Goal: Check status: Check status

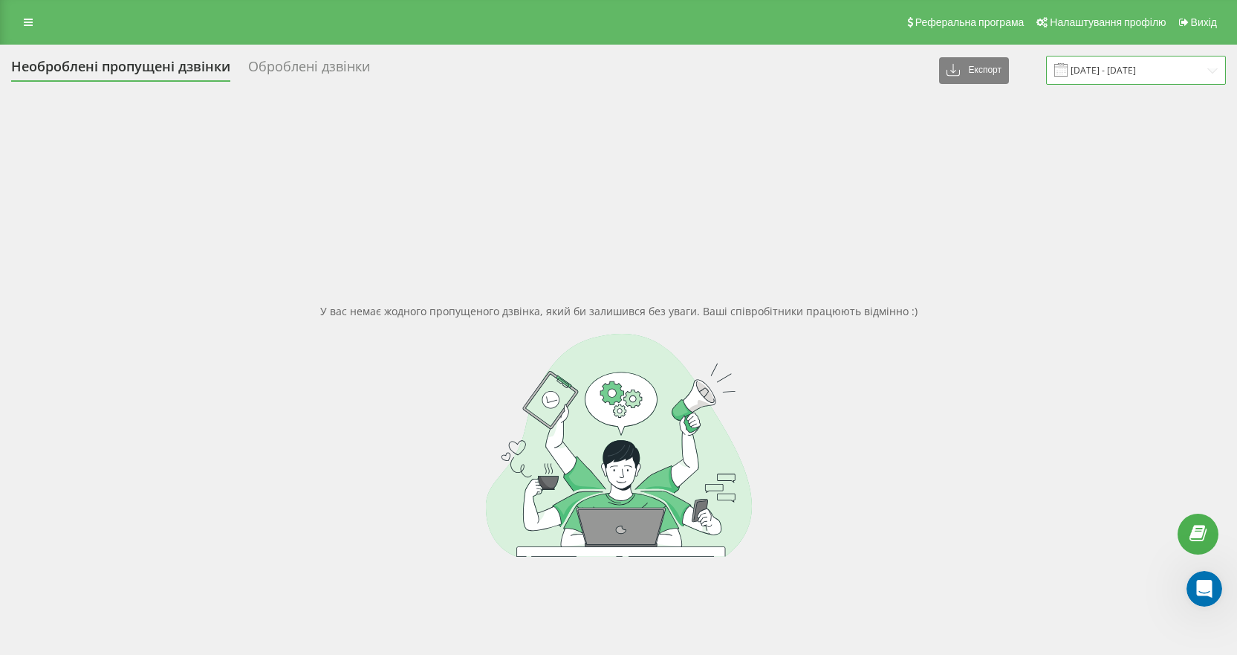
click at [1104, 74] on input "[DATE] - [DATE]" at bounding box center [1136, 70] width 180 height 29
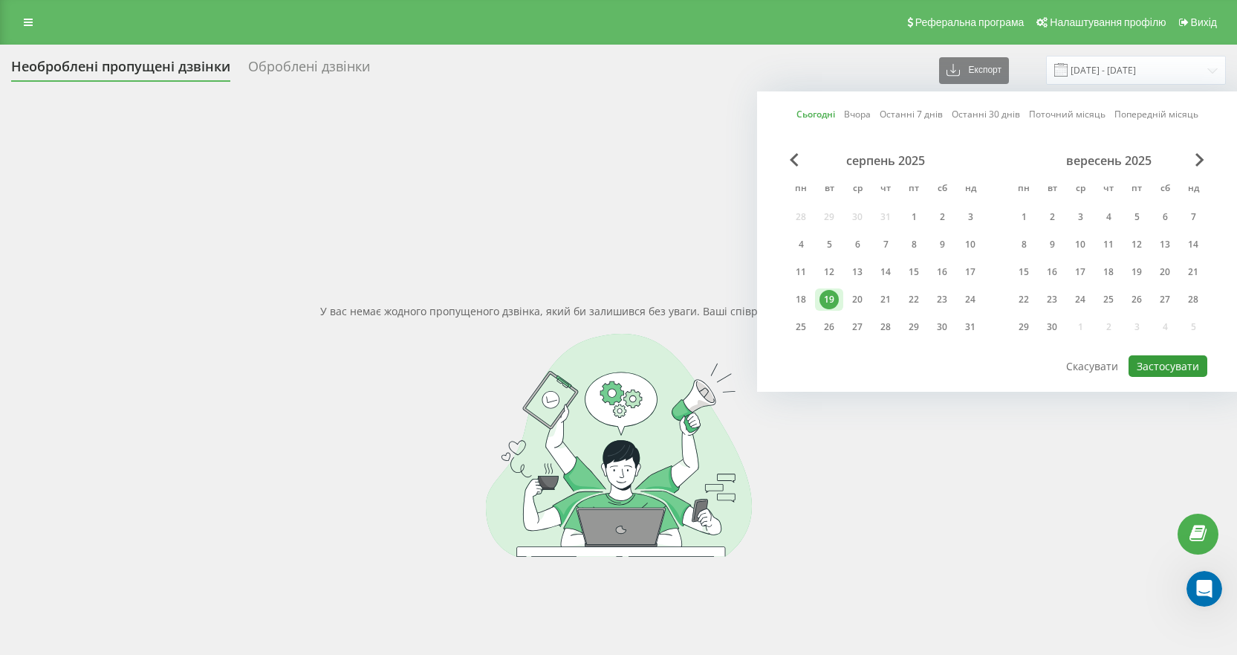
click at [1159, 359] on button "Застосувати" at bounding box center [1168, 366] width 79 height 22
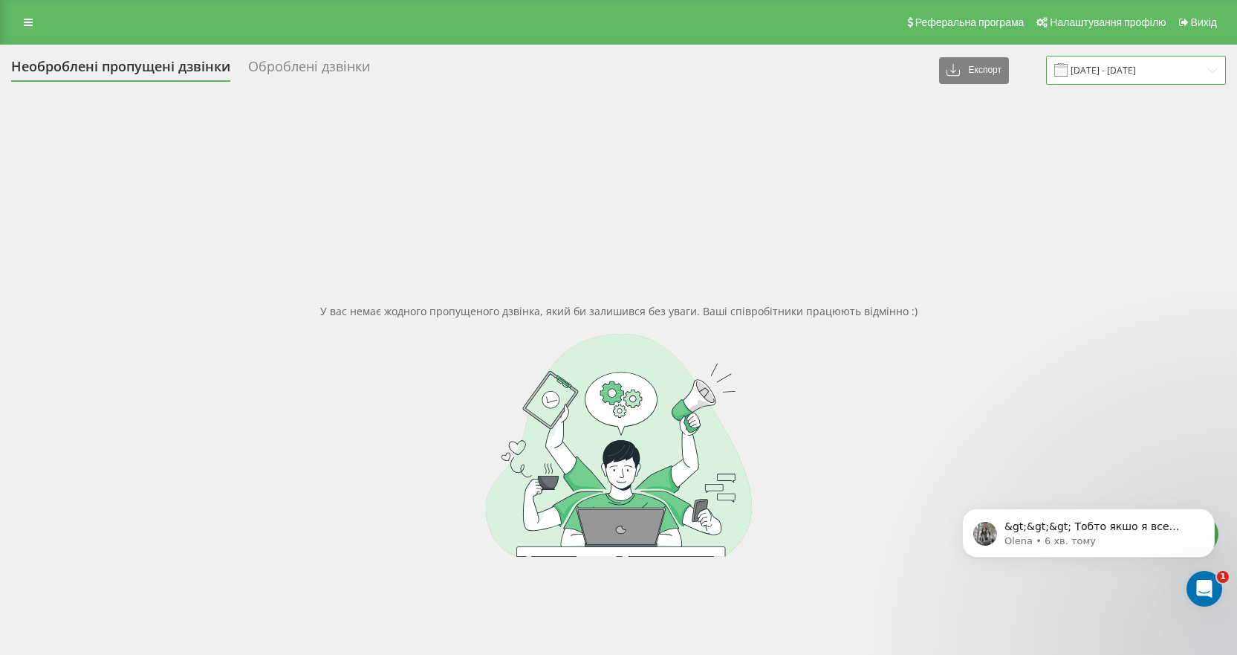
click at [1124, 71] on input "[DATE] - [DATE]" at bounding box center [1136, 70] width 180 height 29
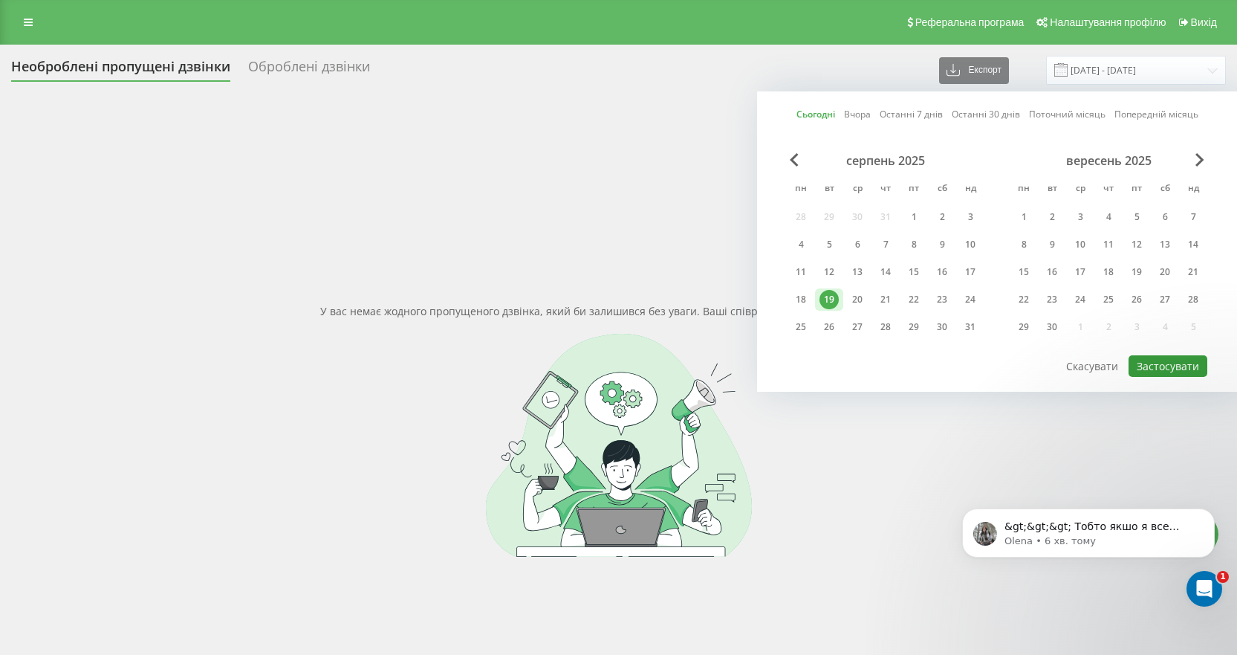
click at [1172, 367] on button "Застосувати" at bounding box center [1168, 366] width 79 height 22
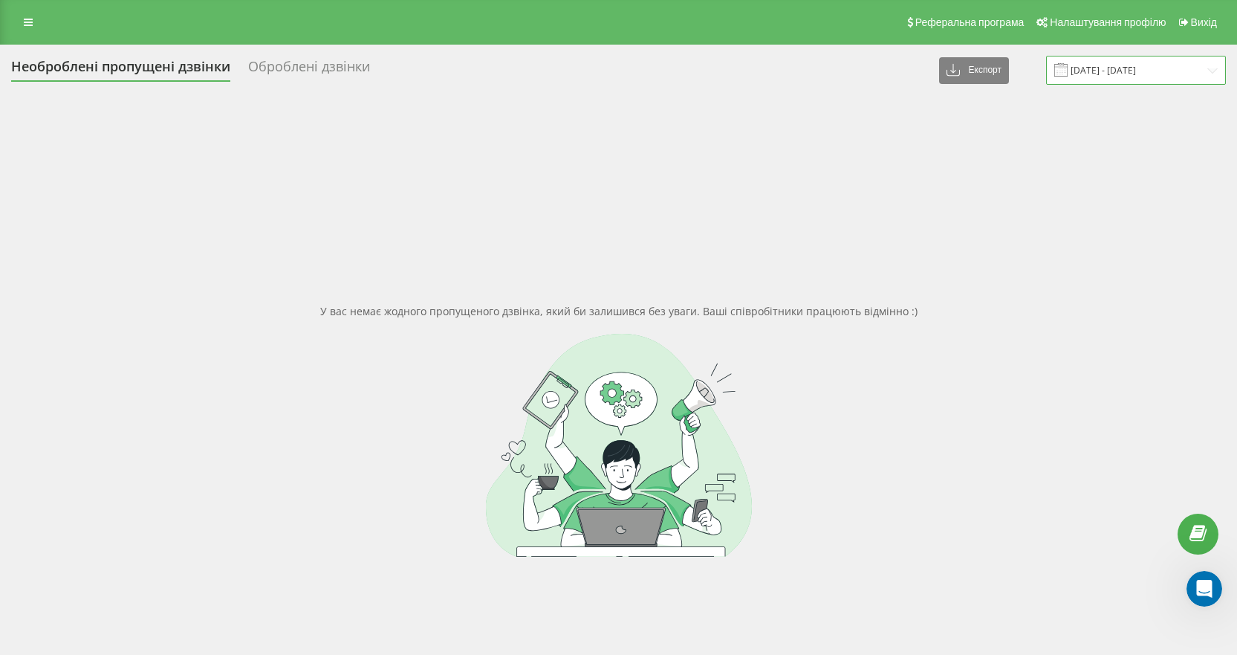
click at [1126, 71] on input "[DATE] - [DATE]" at bounding box center [1136, 70] width 180 height 29
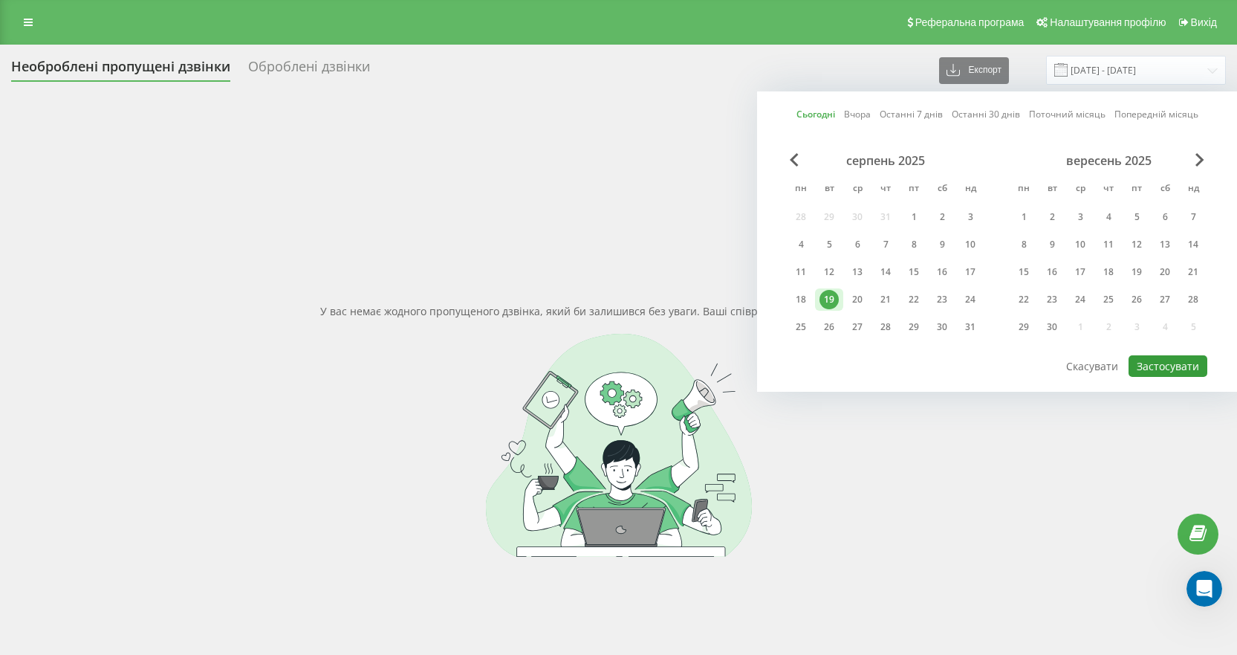
click at [1168, 366] on button "Застосувати" at bounding box center [1168, 366] width 79 height 22
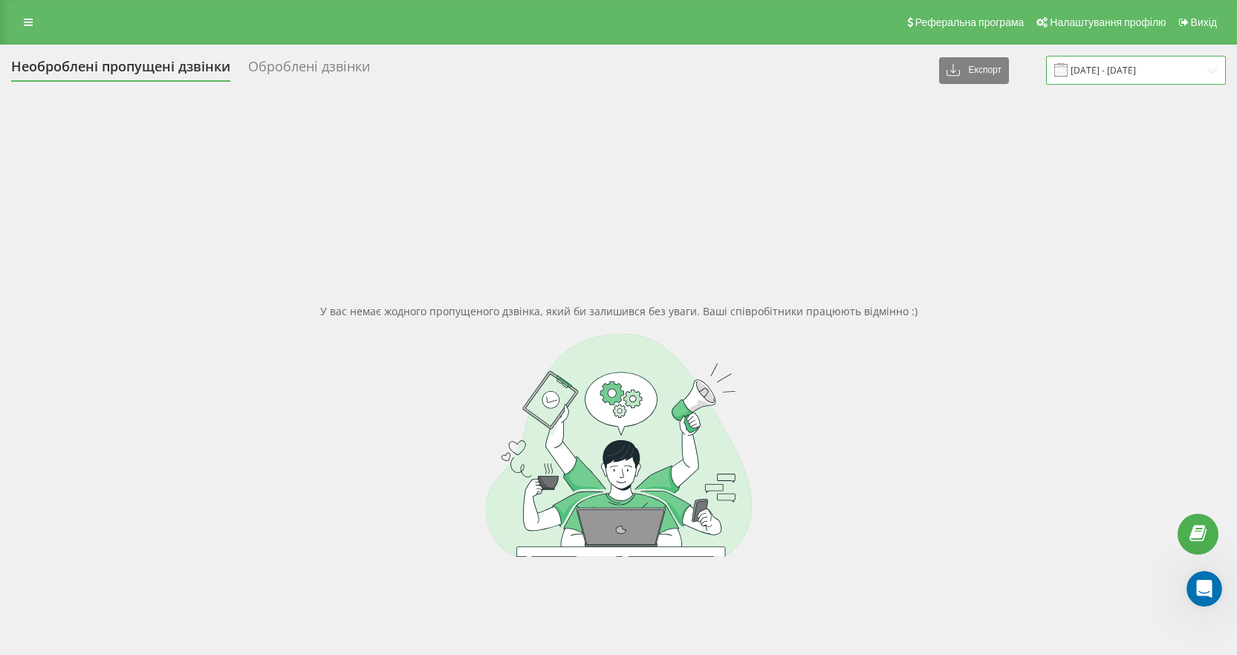
click at [1145, 75] on input "[DATE] - [DATE]" at bounding box center [1136, 70] width 180 height 29
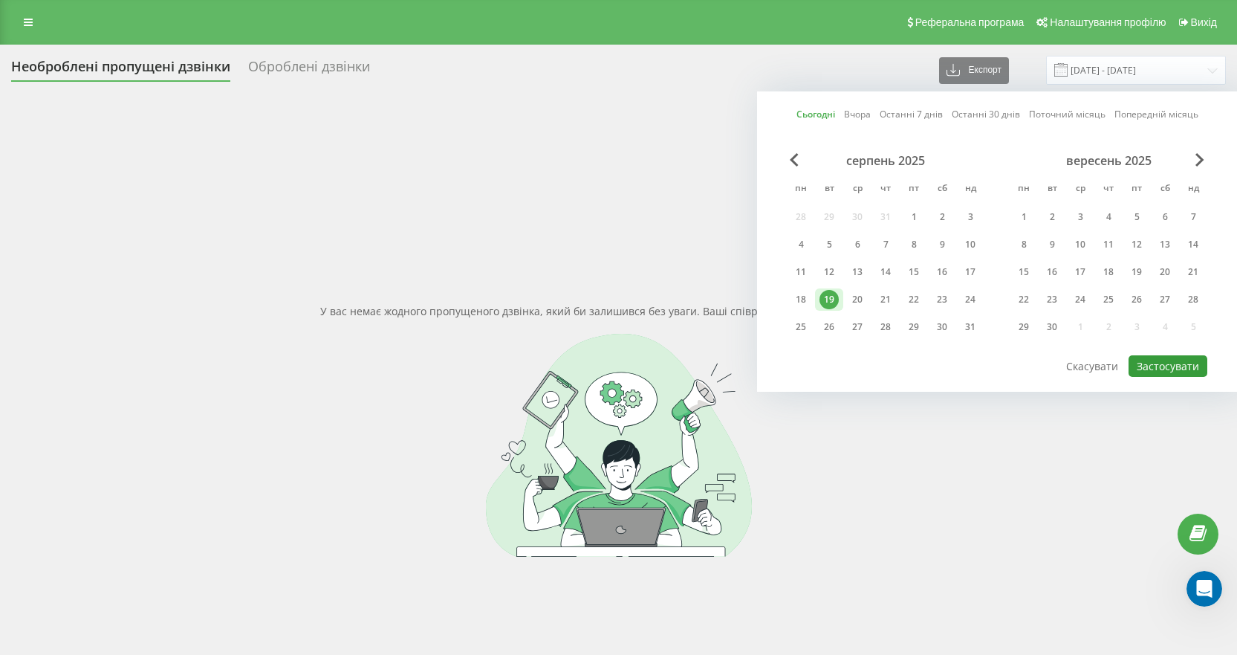
click at [1171, 375] on button "Застосувати" at bounding box center [1168, 366] width 79 height 22
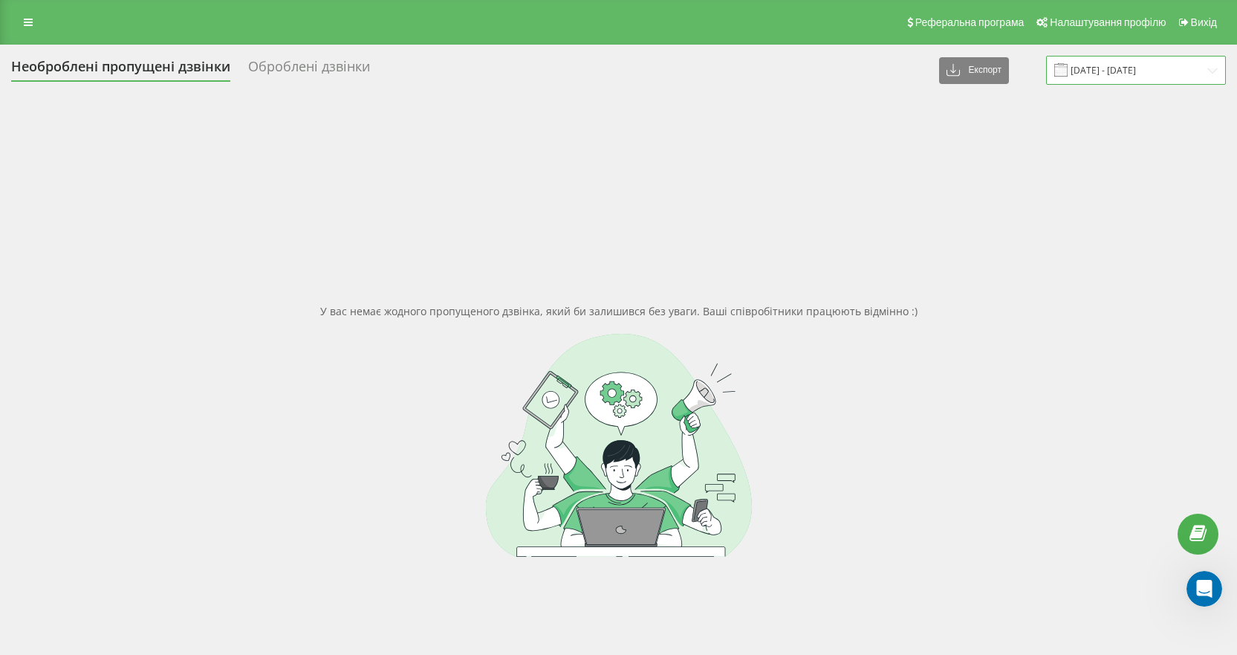
click at [1116, 70] on input "[DATE] - [DATE]" at bounding box center [1136, 70] width 180 height 29
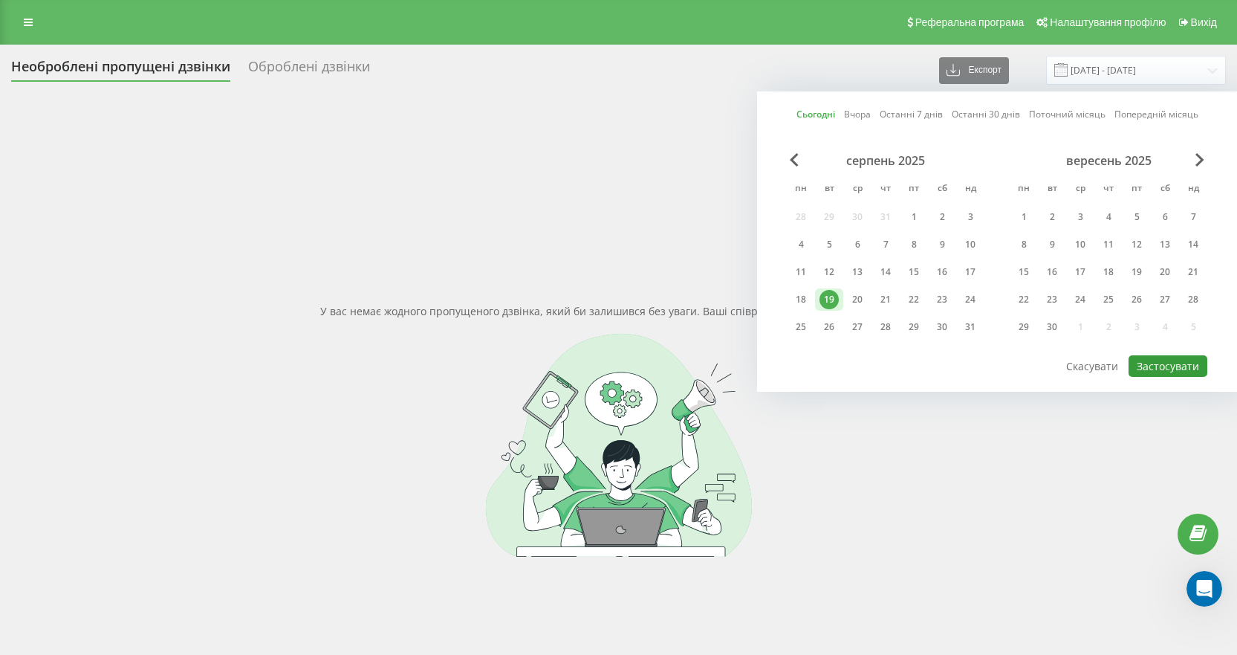
click at [1178, 367] on button "Застосувати" at bounding box center [1168, 366] width 79 height 22
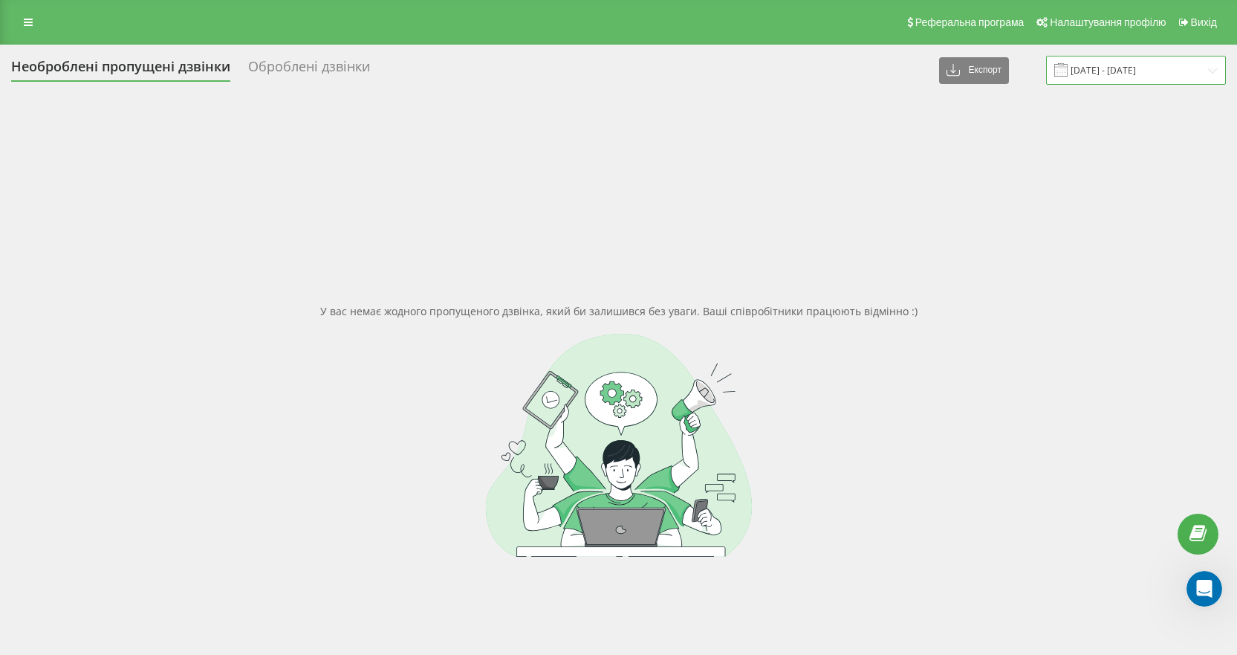
click at [1119, 63] on input "[DATE] - [DATE]" at bounding box center [1136, 70] width 180 height 29
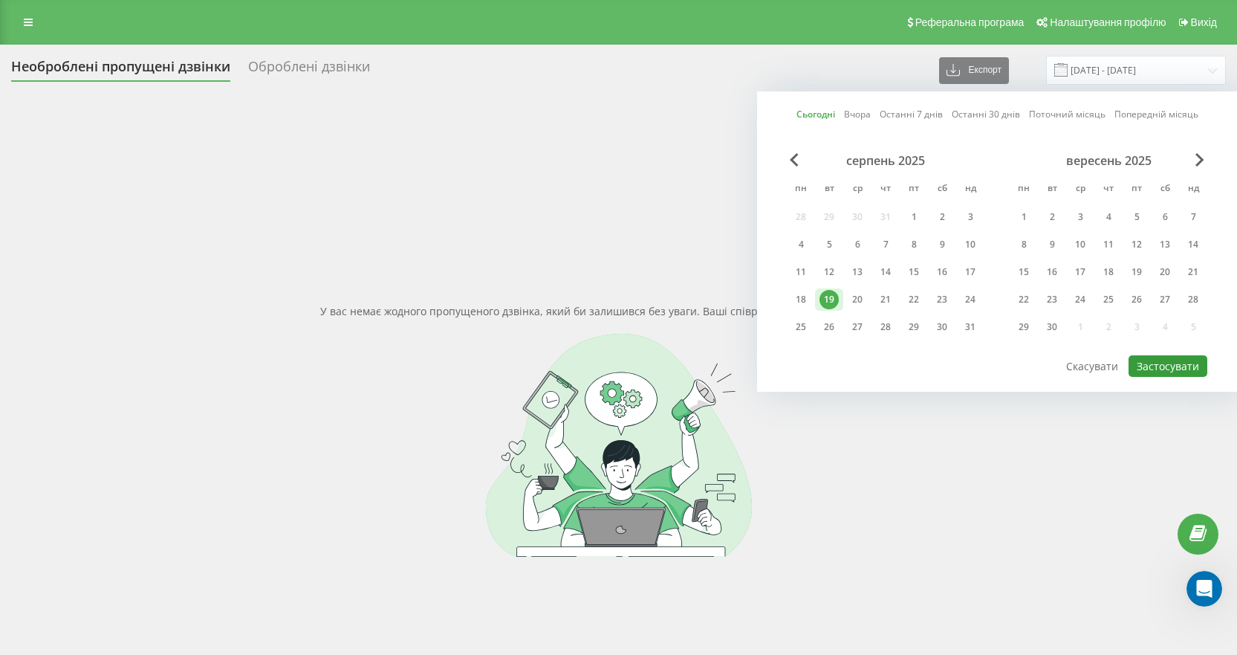
click at [1167, 369] on button "Застосувати" at bounding box center [1168, 366] width 79 height 22
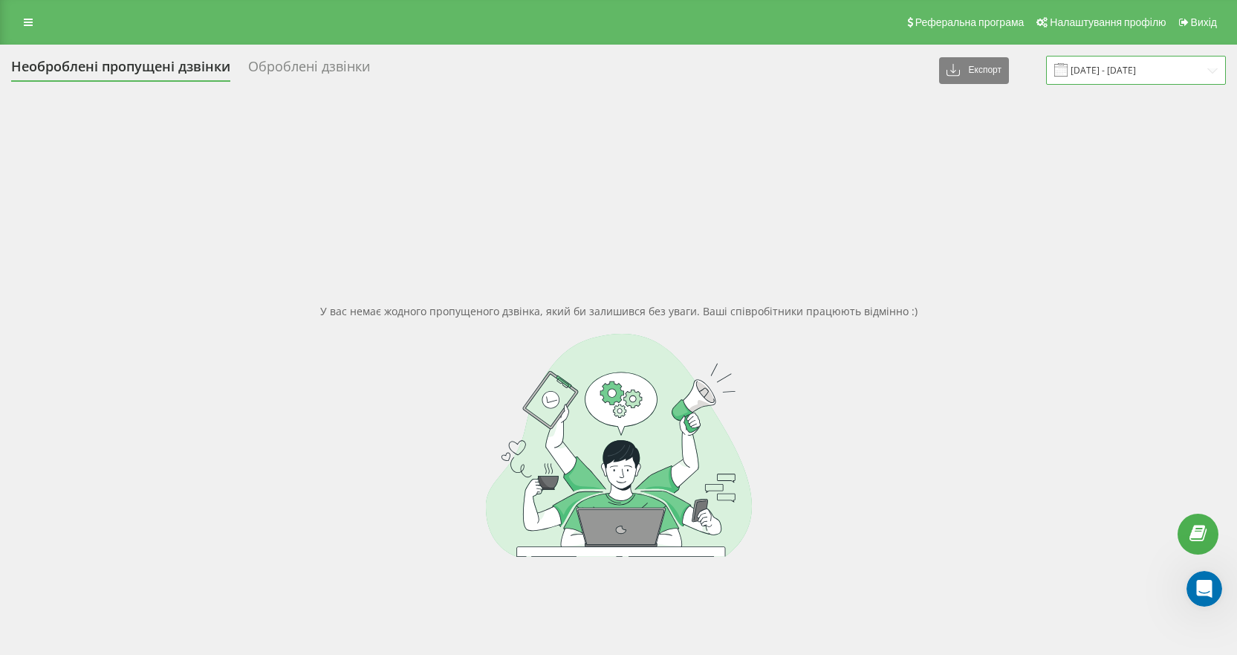
click at [1121, 74] on input "[DATE] - [DATE]" at bounding box center [1136, 70] width 180 height 29
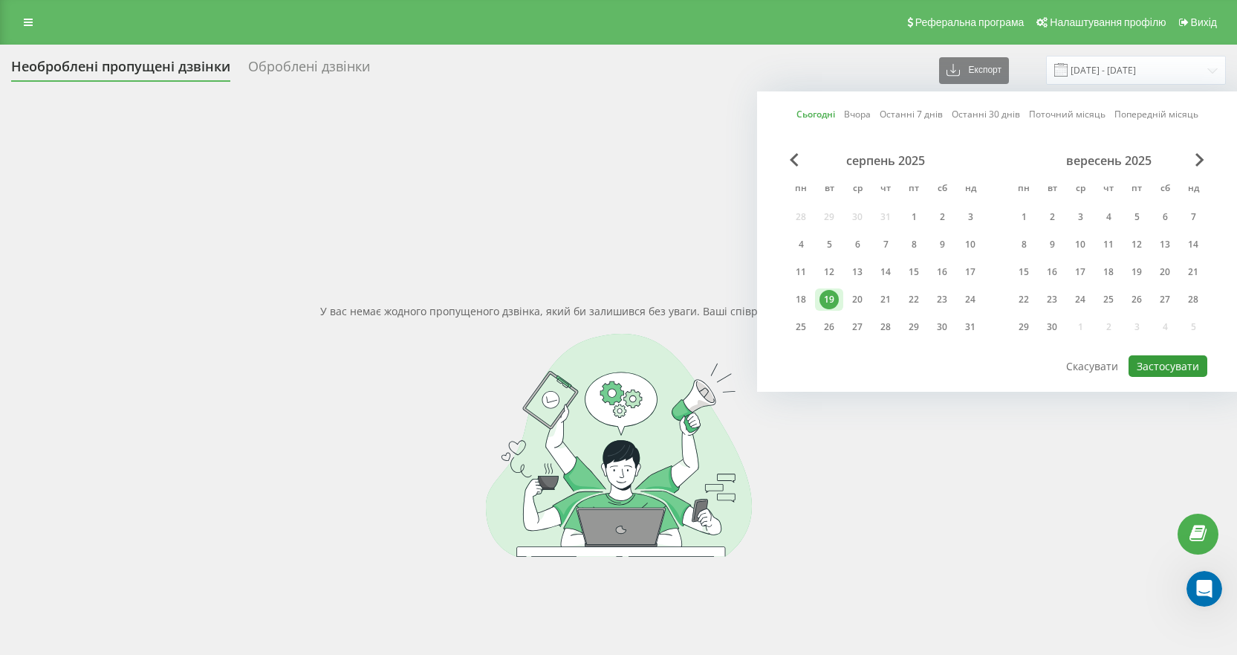
click at [1170, 363] on button "Застосувати" at bounding box center [1168, 366] width 79 height 22
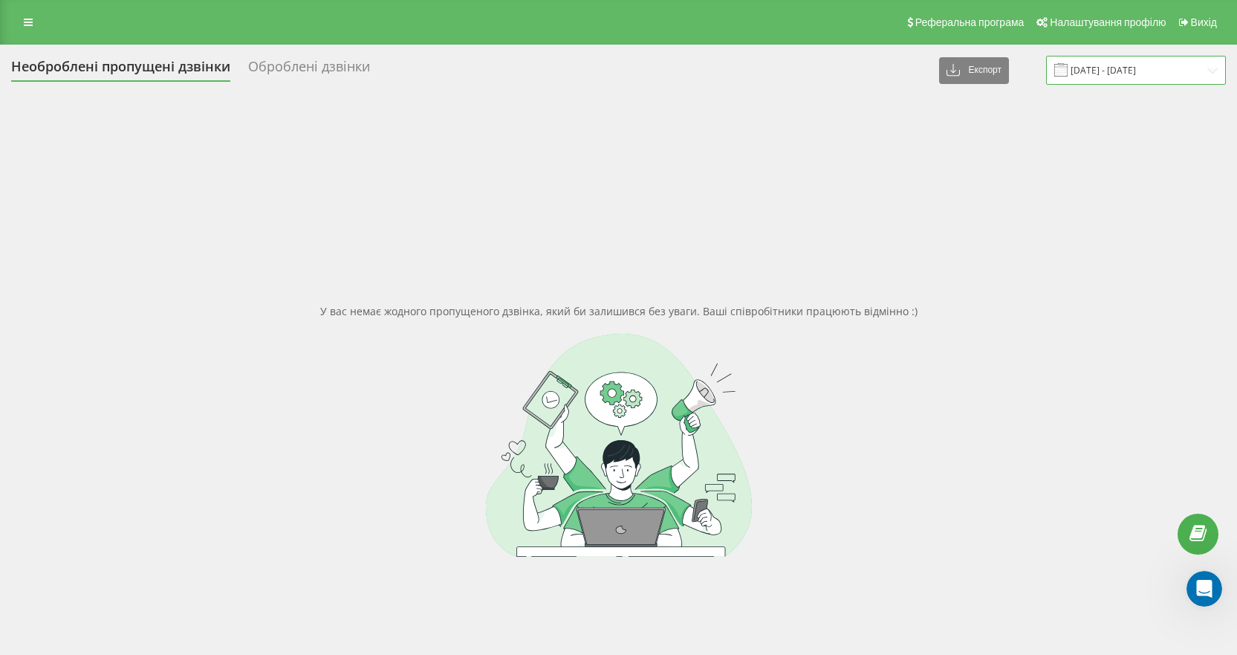
click at [1103, 72] on input "[DATE] - [DATE]" at bounding box center [1136, 70] width 180 height 29
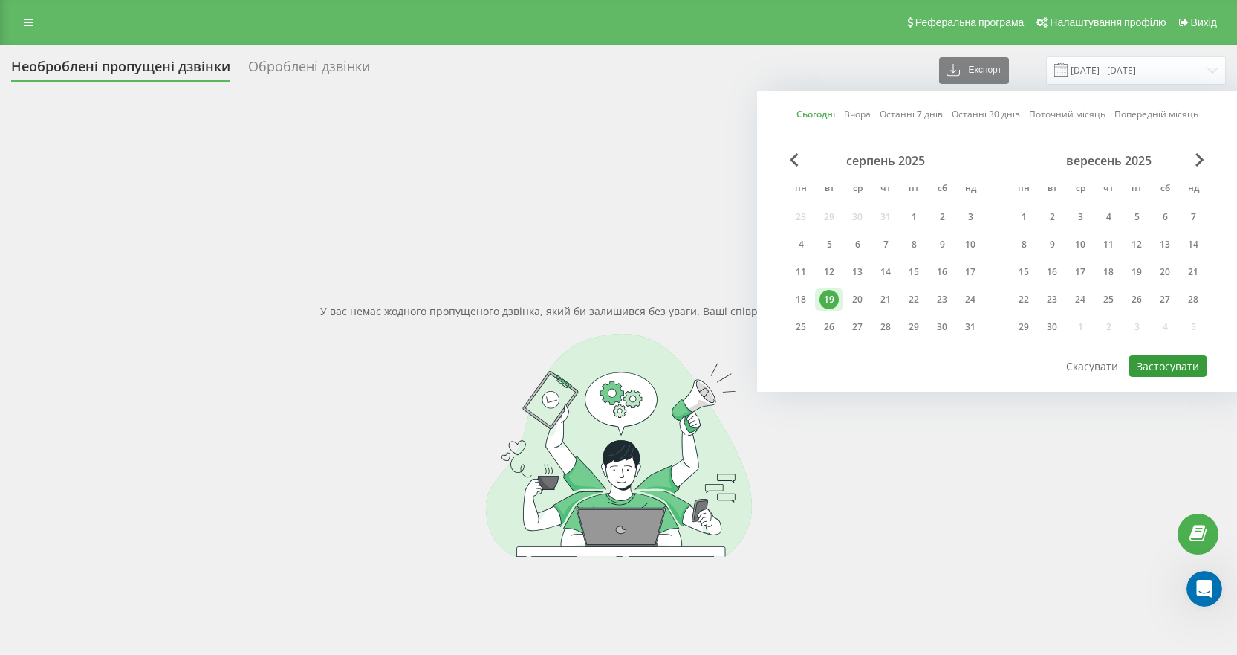
click at [1180, 369] on button "Застосувати" at bounding box center [1168, 366] width 79 height 22
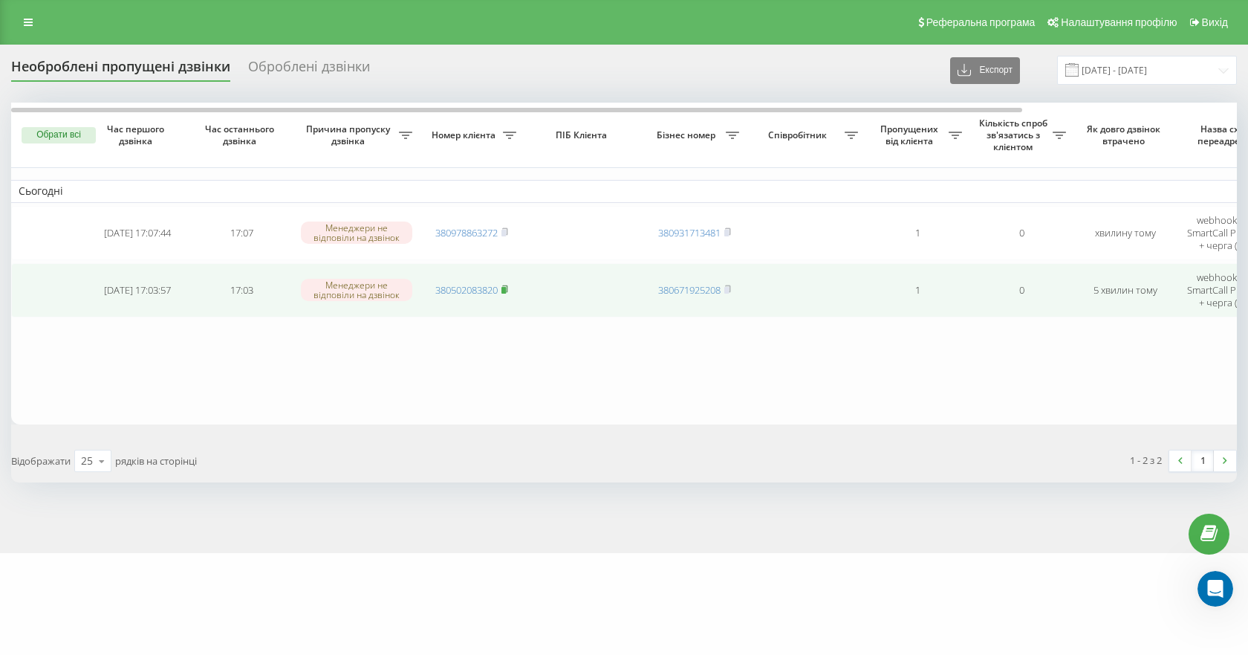
click at [506, 290] on rect at bounding box center [504, 290] width 4 height 7
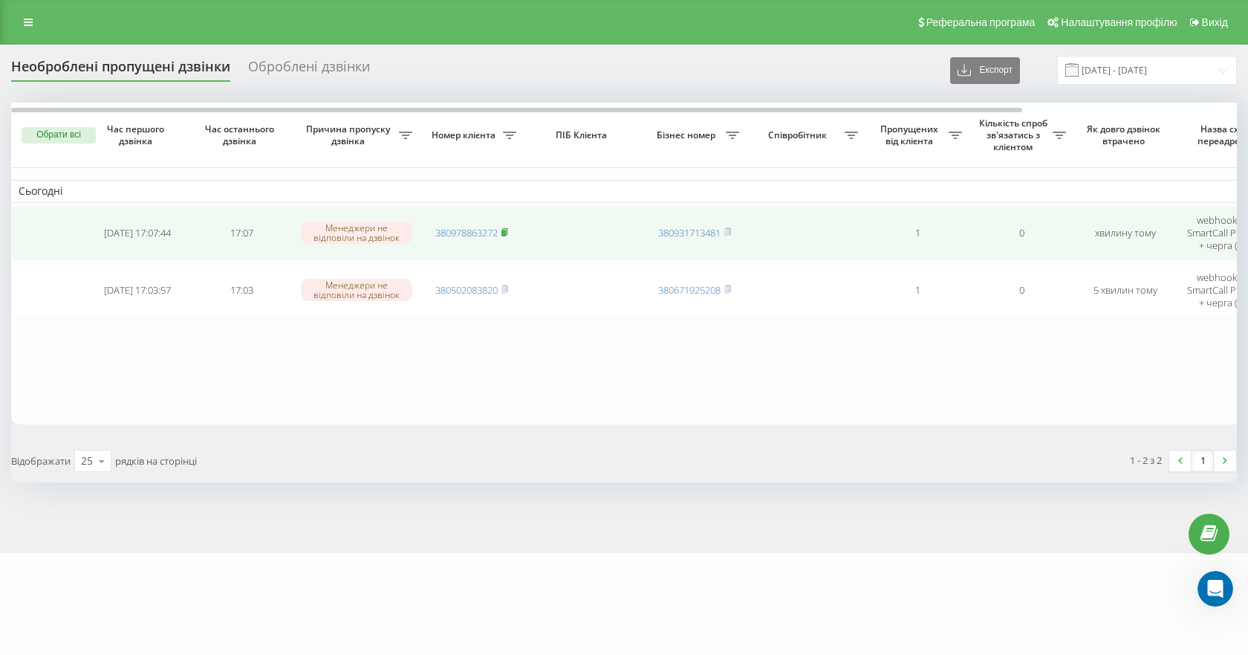
click at [503, 231] on icon at bounding box center [505, 231] width 7 height 9
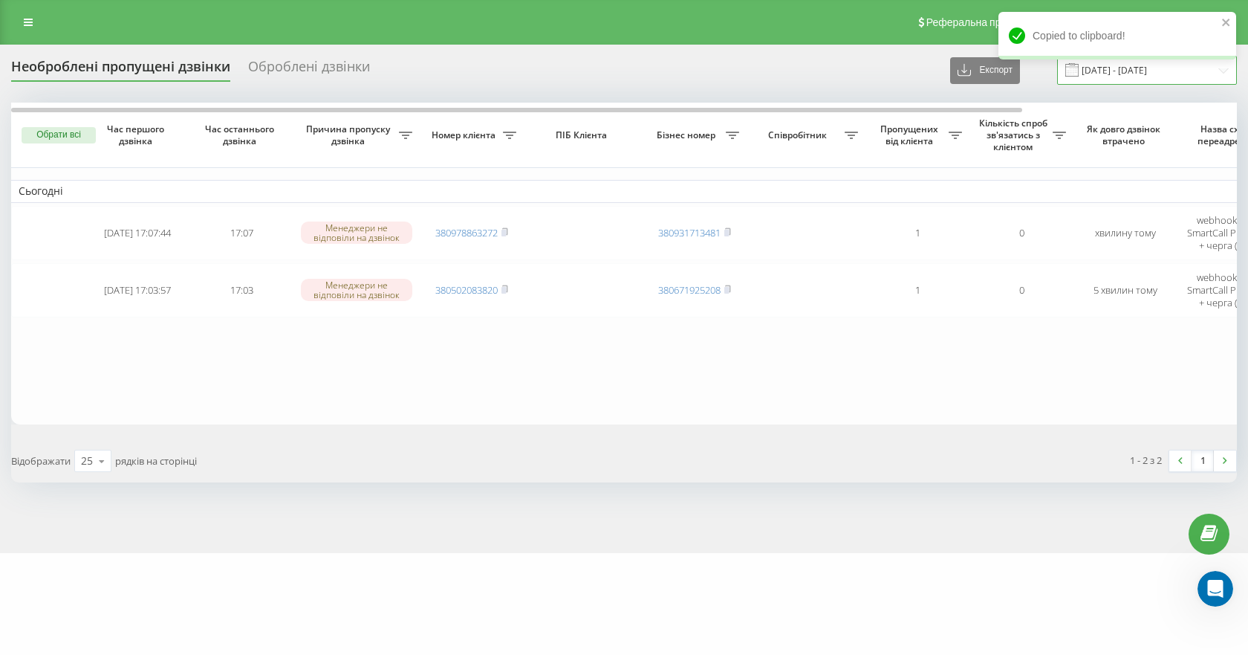
click at [1126, 73] on input "[DATE] - [DATE]" at bounding box center [1147, 70] width 180 height 29
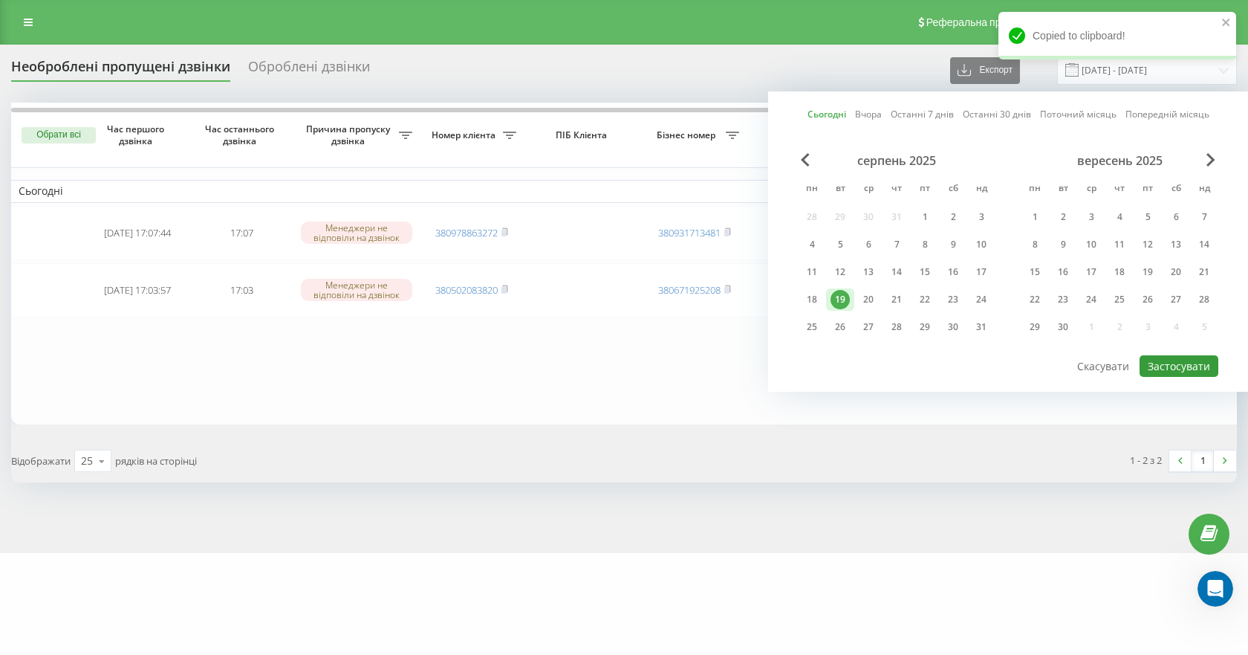
click at [1190, 365] on button "Застосувати" at bounding box center [1179, 366] width 79 height 22
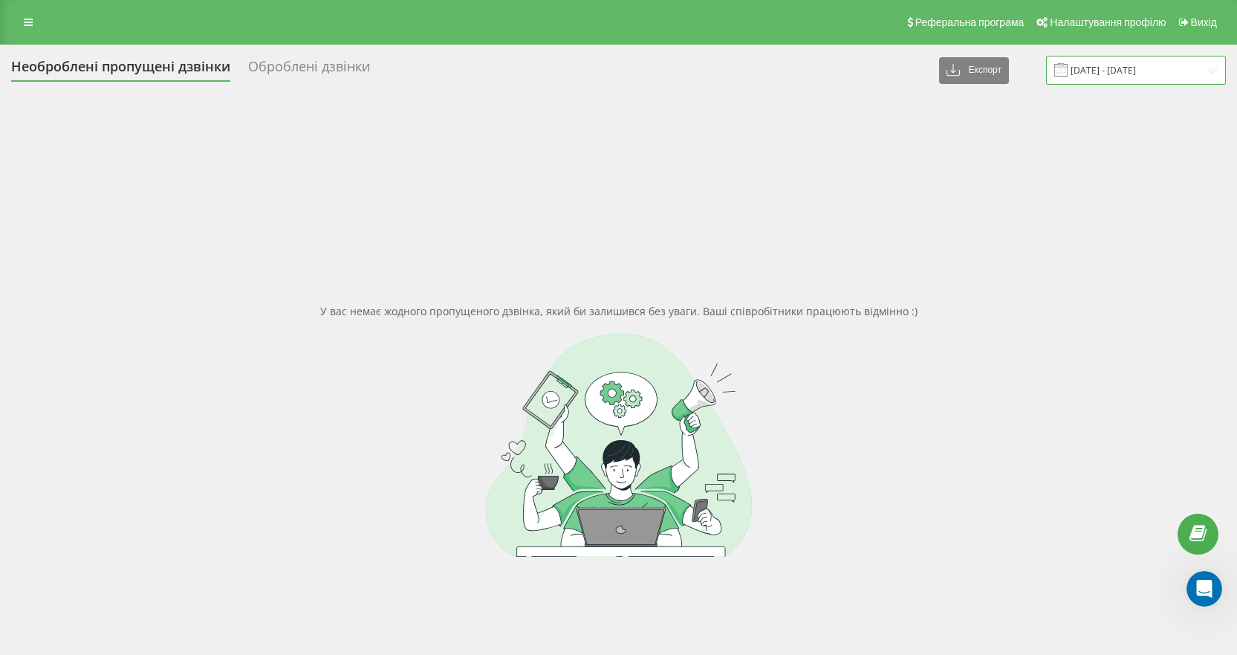
click at [1124, 60] on input "[DATE] - [DATE]" at bounding box center [1136, 70] width 180 height 29
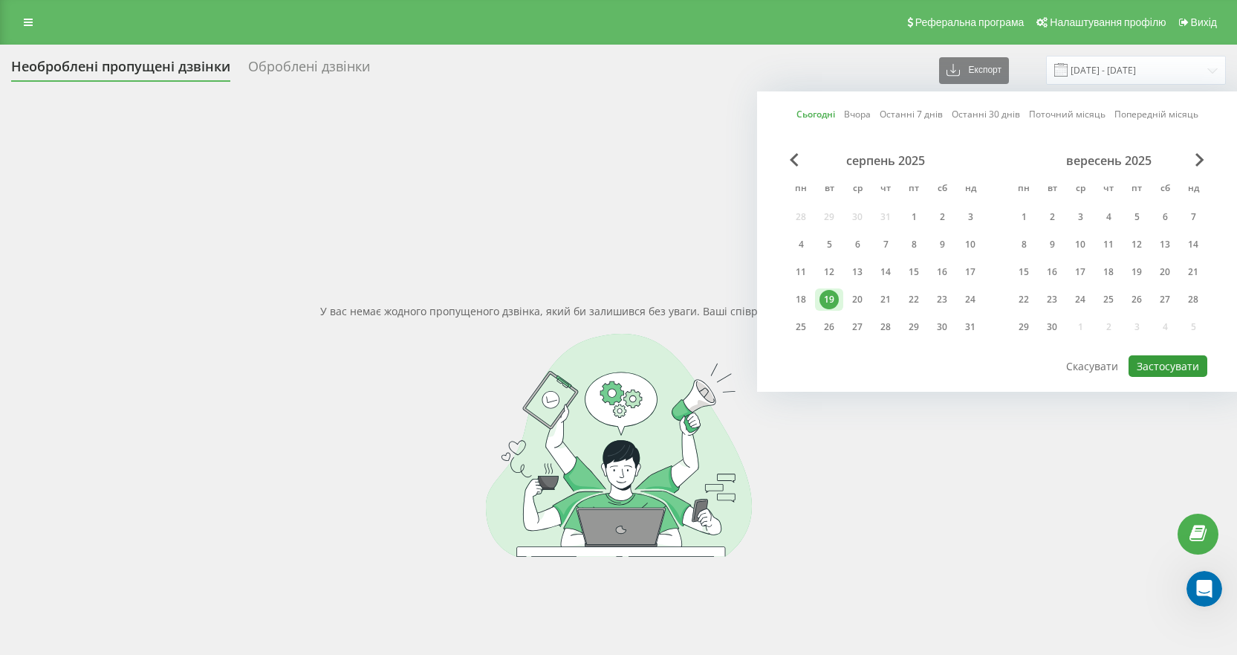
click at [1173, 365] on button "Застосувати" at bounding box center [1168, 366] width 79 height 22
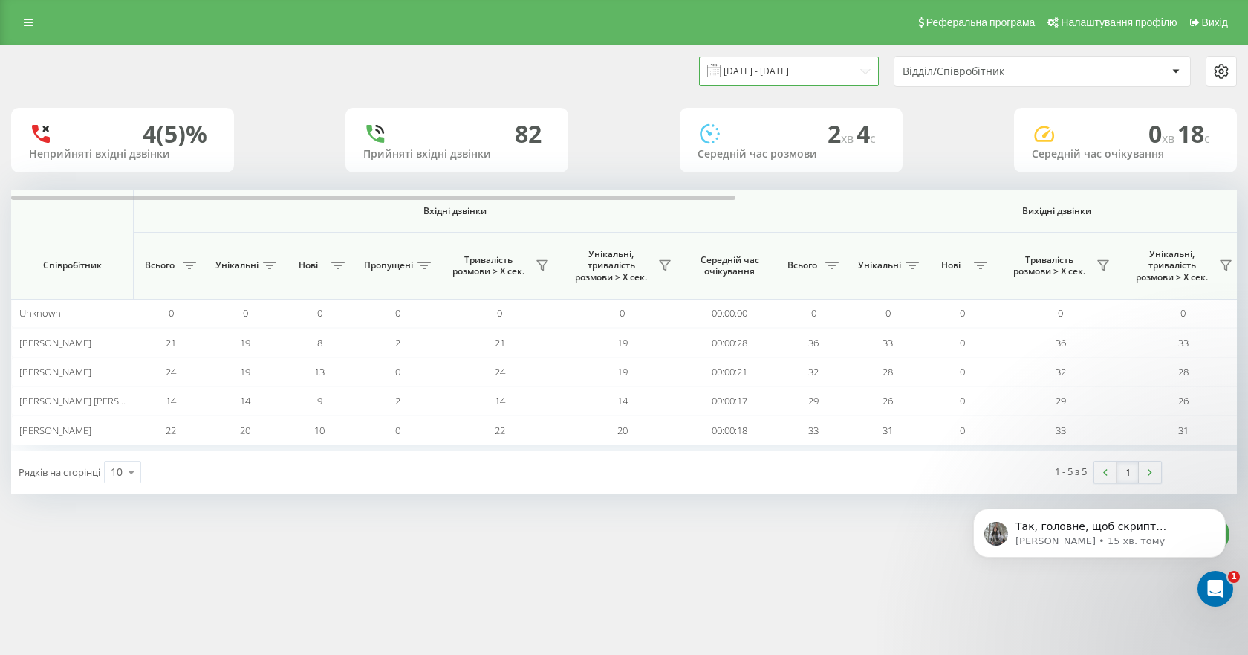
drag, startPoint x: 835, startPoint y: 67, endPoint x: 832, endPoint y: 75, distance: 8.7
click at [834, 67] on input "[DATE] - [DATE]" at bounding box center [789, 70] width 180 height 29
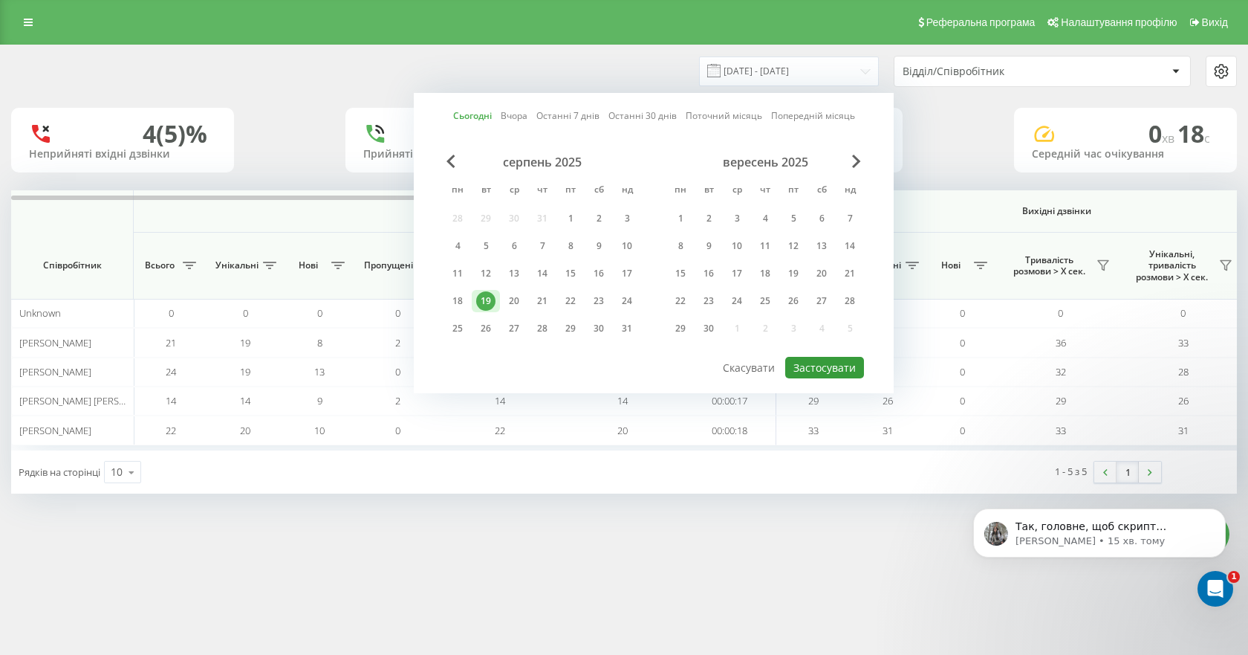
click at [833, 363] on button "Застосувати" at bounding box center [824, 368] width 79 height 22
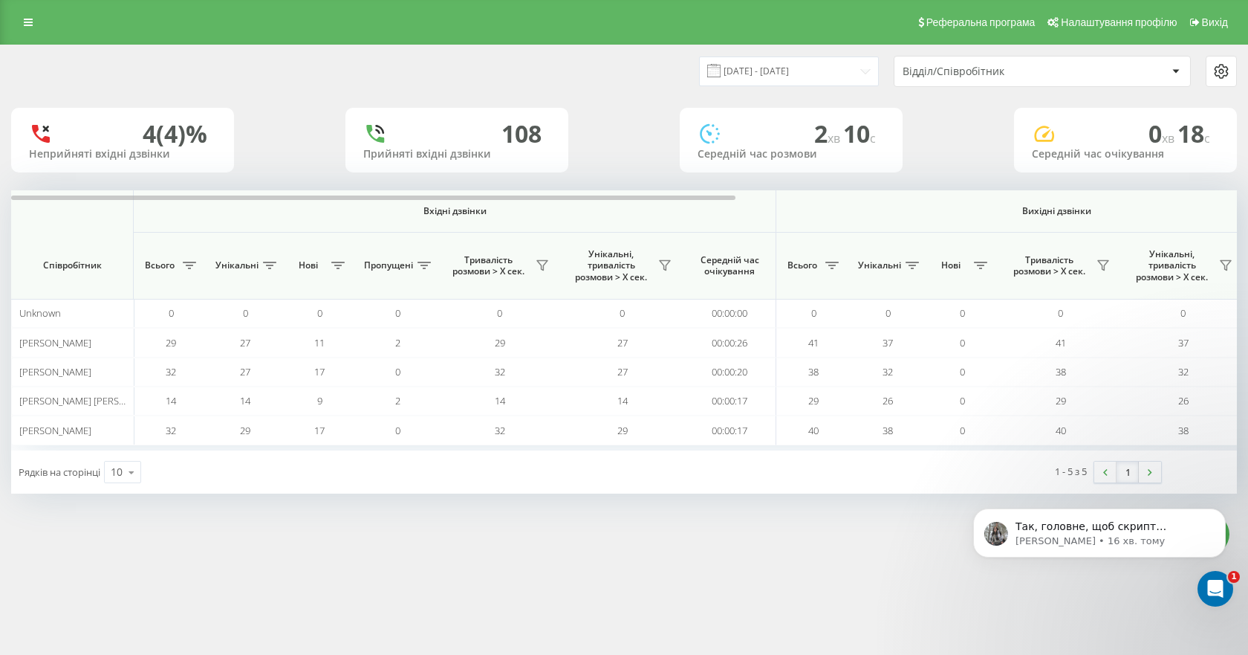
click at [481, 550] on div "Реферальна програма Налаштування профілю Вихід [DATE] - [DATE] Відділ/Співробіт…" at bounding box center [624, 327] width 1248 height 655
click at [220, 609] on div "Реферальна програма Налаштування профілю Вихід [DATE] - [DATE] Відділ/Співробіт…" at bounding box center [624, 327] width 1248 height 655
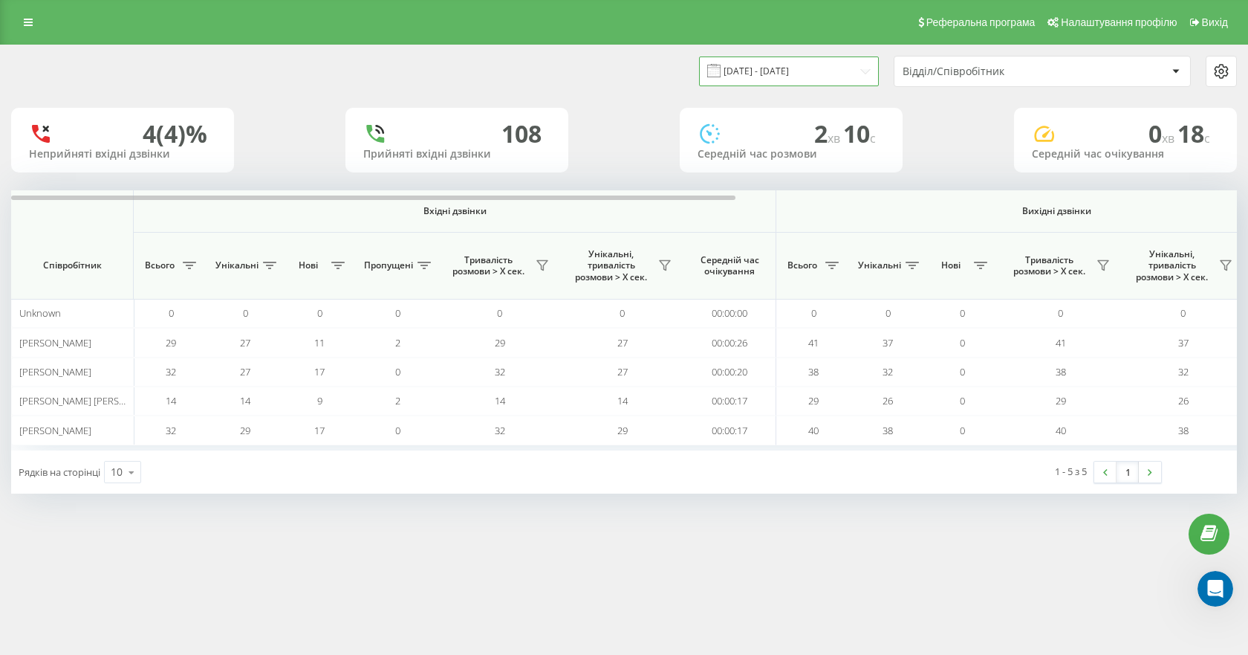
click at [813, 64] on input "[DATE] - [DATE]" at bounding box center [789, 70] width 180 height 29
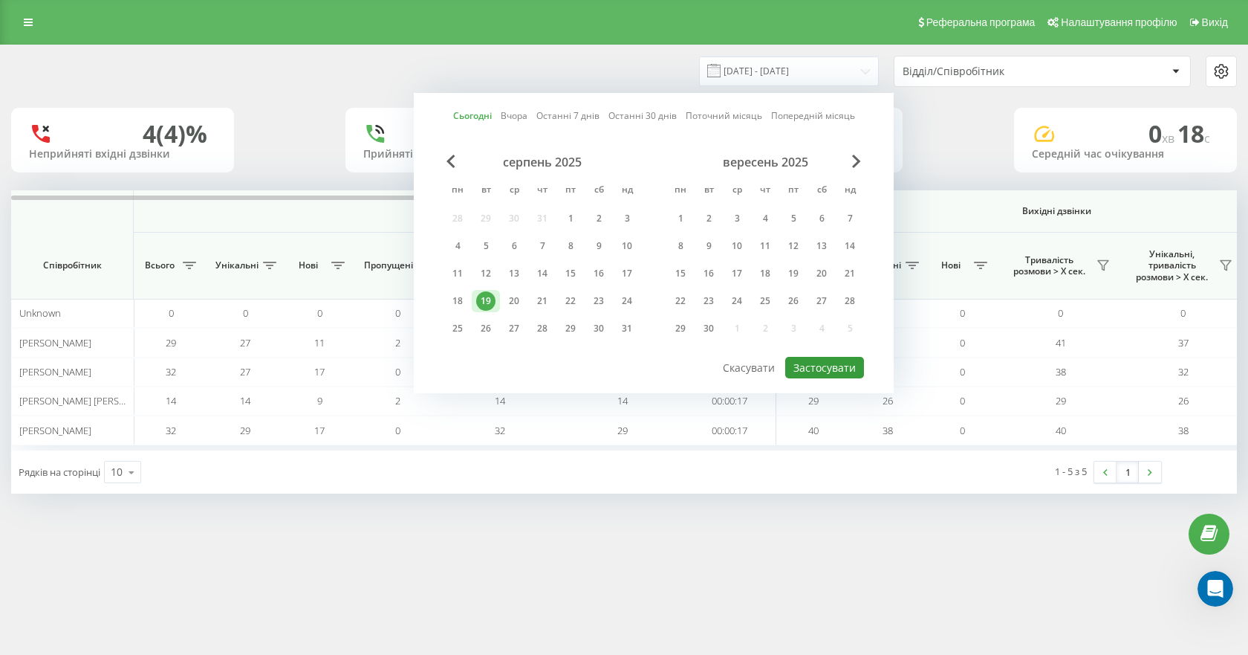
click at [830, 366] on button "Застосувати" at bounding box center [824, 368] width 79 height 22
